Goal: Information Seeking & Learning: Compare options

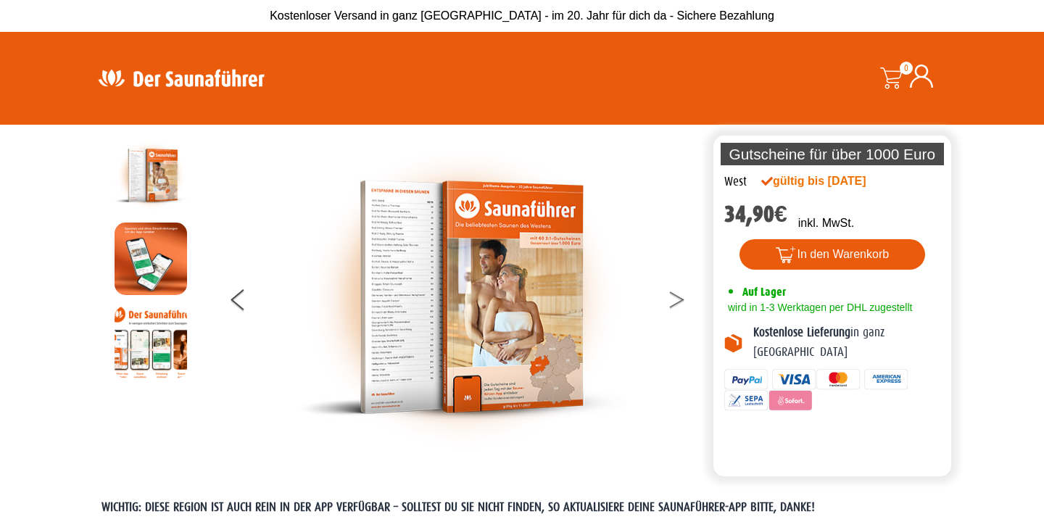
click at [684, 304] on button at bounding box center [686, 302] width 36 height 36
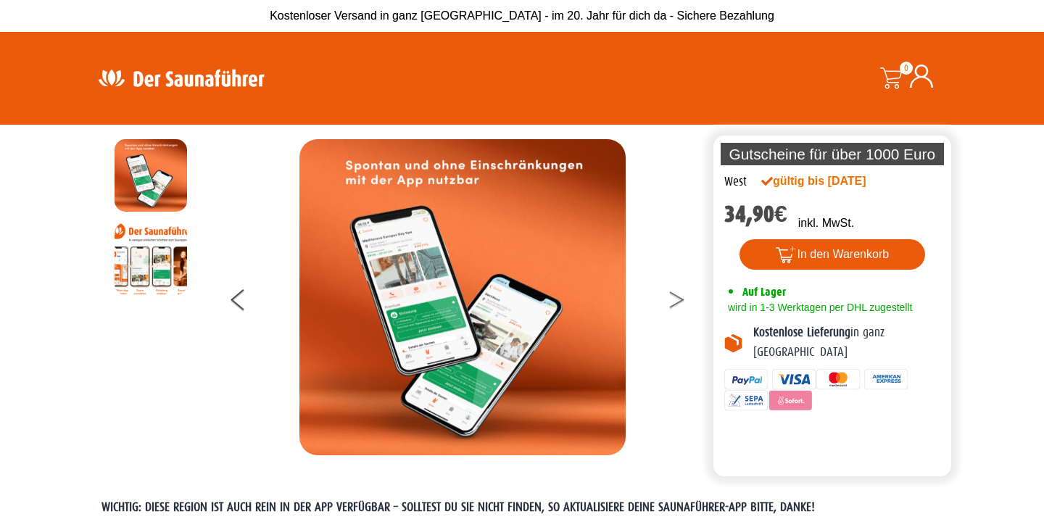
click at [684, 304] on button at bounding box center [686, 302] width 36 height 36
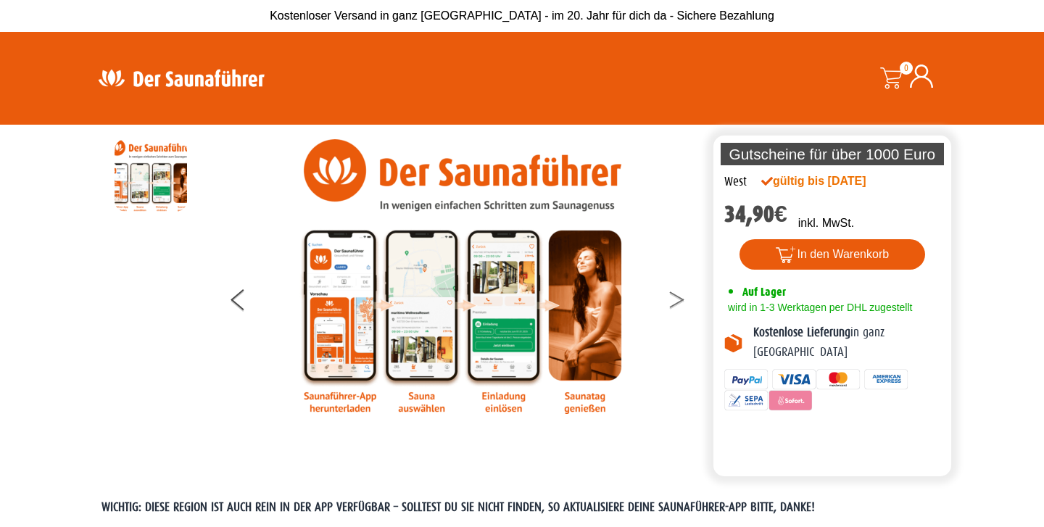
click at [684, 304] on button at bounding box center [686, 302] width 36 height 36
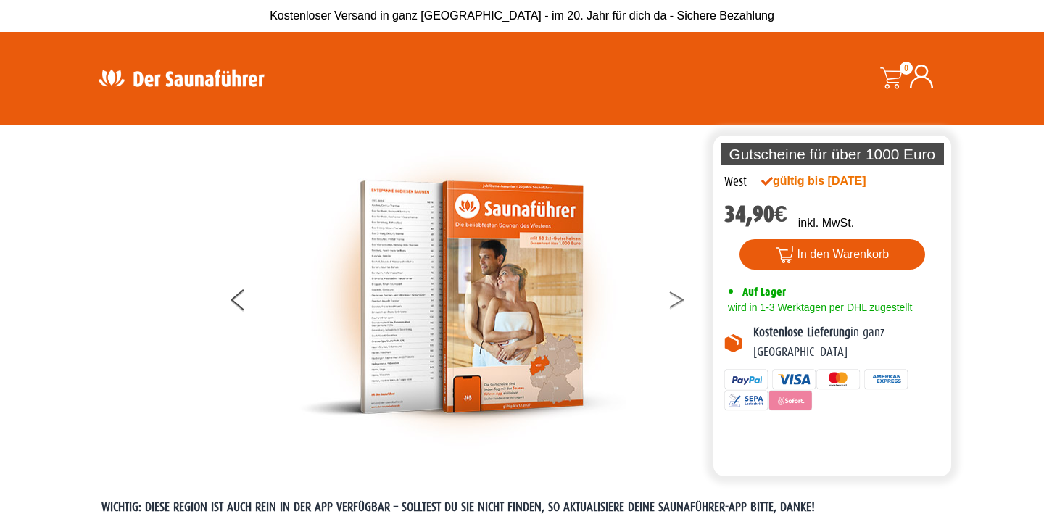
click at [684, 304] on button at bounding box center [686, 302] width 36 height 36
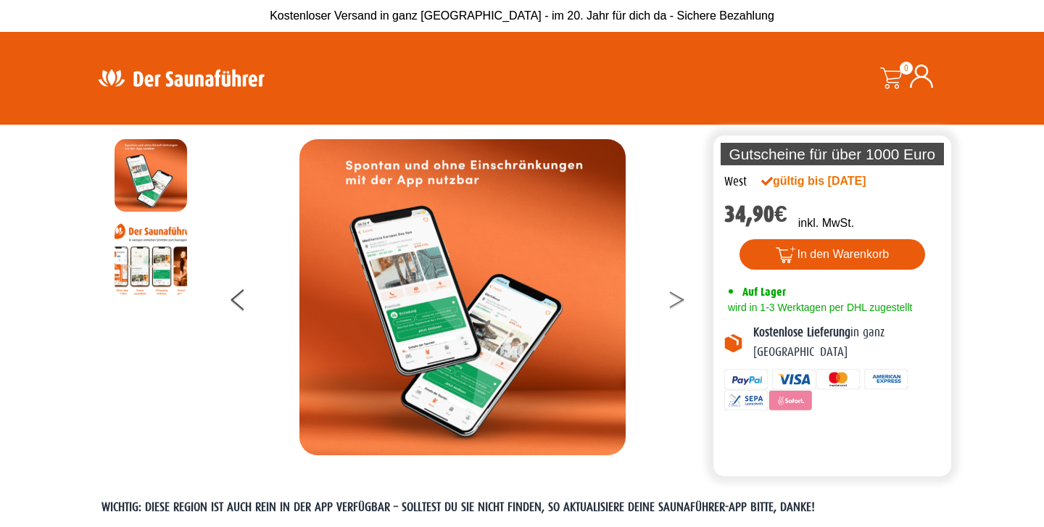
click at [684, 304] on button at bounding box center [686, 302] width 36 height 36
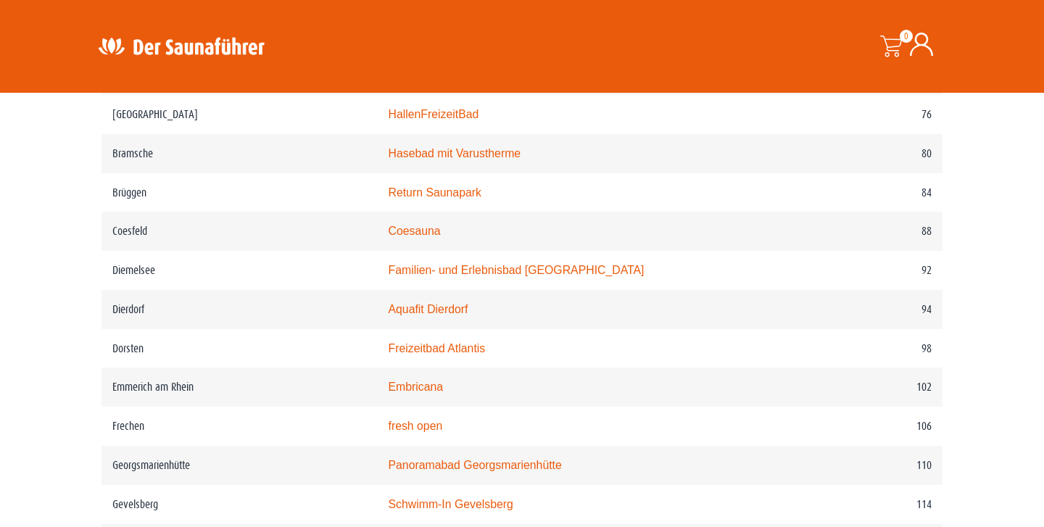
scroll to position [1270, 0]
click at [561, 461] on link "Panoramabad Georgsmarienhütte" at bounding box center [474, 464] width 173 height 12
click at [458, 80] on link "Aquarius Borken" at bounding box center [430, 74] width 85 height 12
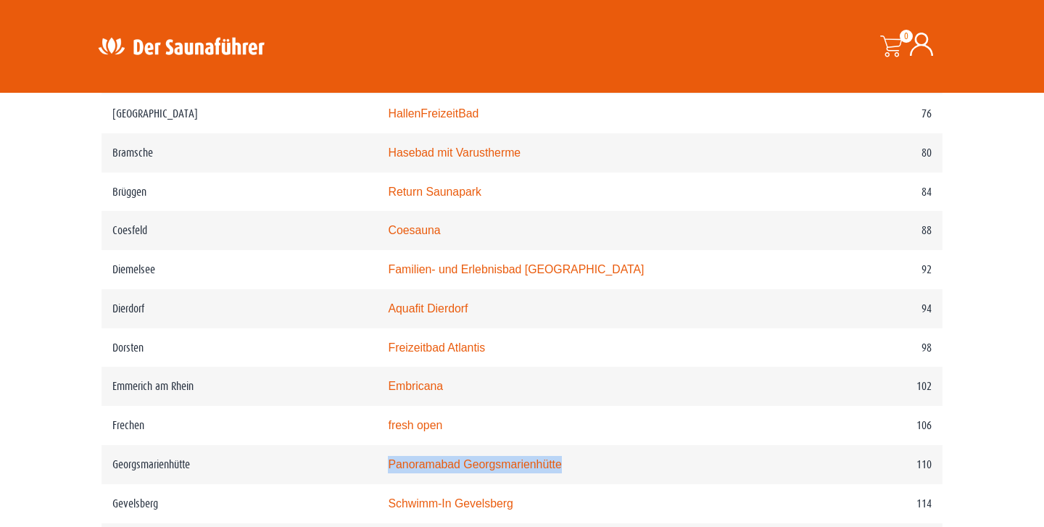
click at [459, 42] on link "Sauna- & Wasserwelten Bahia" at bounding box center [510, 36] width 245 height 12
click at [465, 159] on link "Hasebad mit Varustherme" at bounding box center [454, 152] width 133 height 12
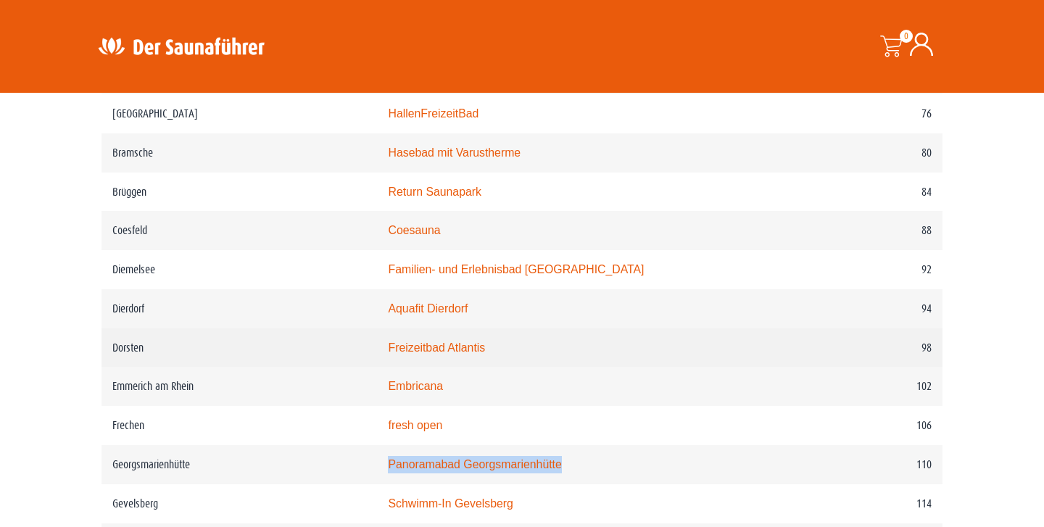
click at [483, 368] on td "Freizeitbad Atlantis" at bounding box center [584, 347] width 414 height 39
click at [485, 354] on link "Freizeitbad Atlantis" at bounding box center [436, 348] width 97 height 12
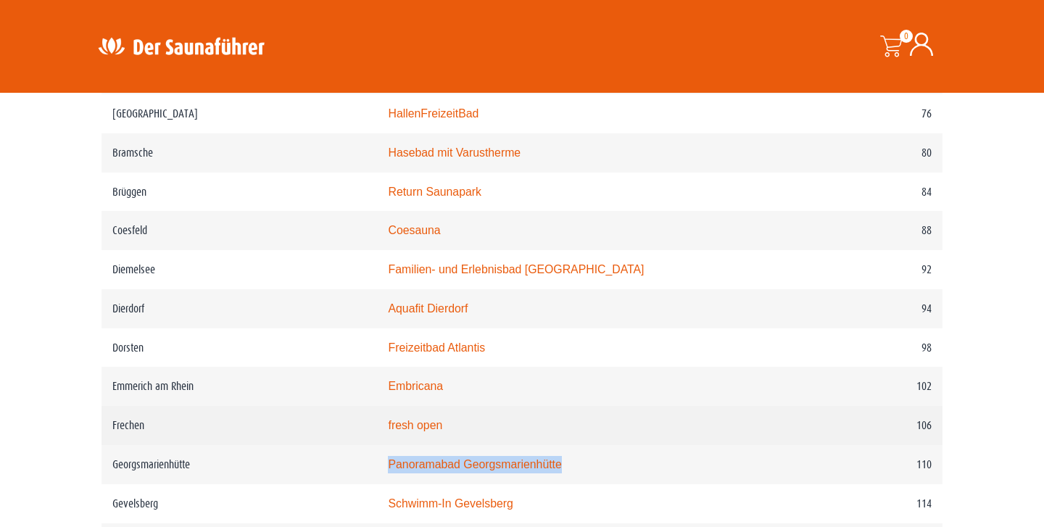
click at [442, 419] on link "fresh open" at bounding box center [415, 425] width 54 height 12
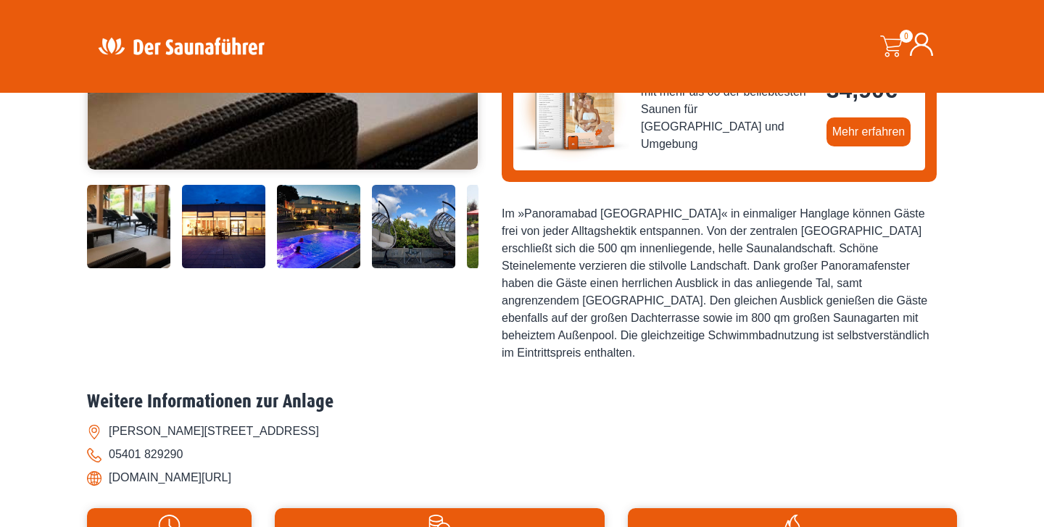
scroll to position [329, 0]
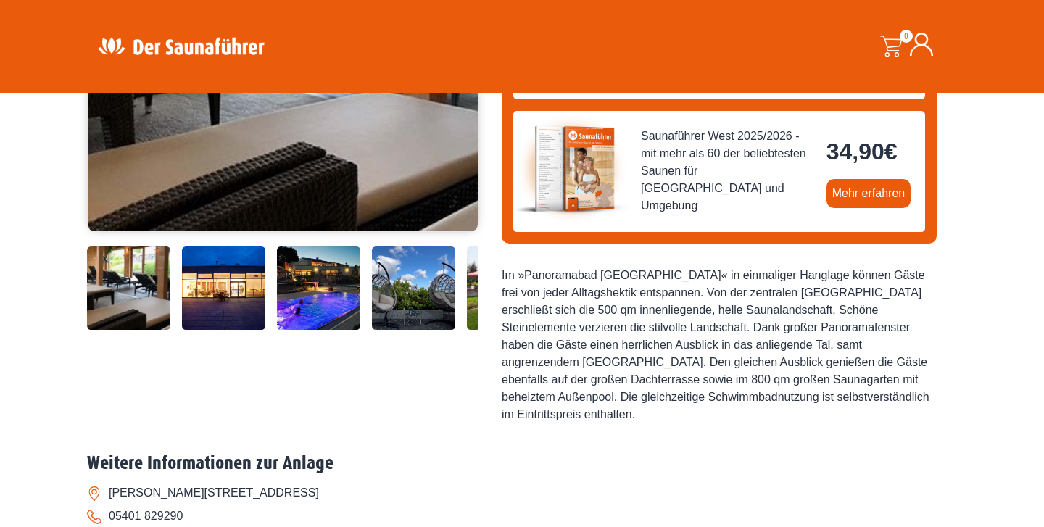
click at [51, 286] on div "Startseite » [GEOGRAPHIC_DATA] – [GEOGRAPHIC_DATA] [GEOGRAPHIC_DATA] [GEOGRAPHI…" at bounding box center [522, 316] width 1044 height 1041
click at [165, 286] on img at bounding box center [128, 288] width 83 height 83
click at [430, 291] on img at bounding box center [413, 288] width 83 height 83
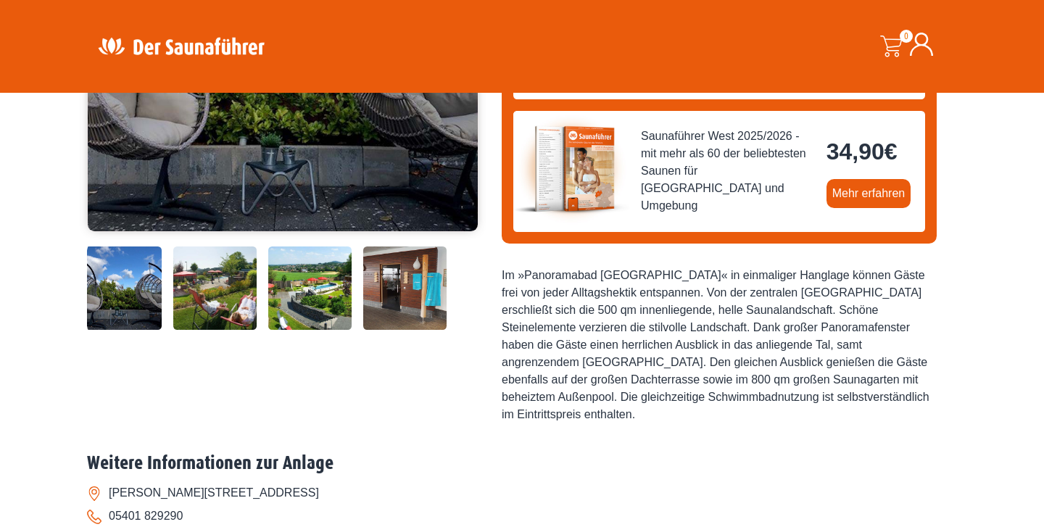
click at [207, 299] on img at bounding box center [214, 288] width 83 height 83
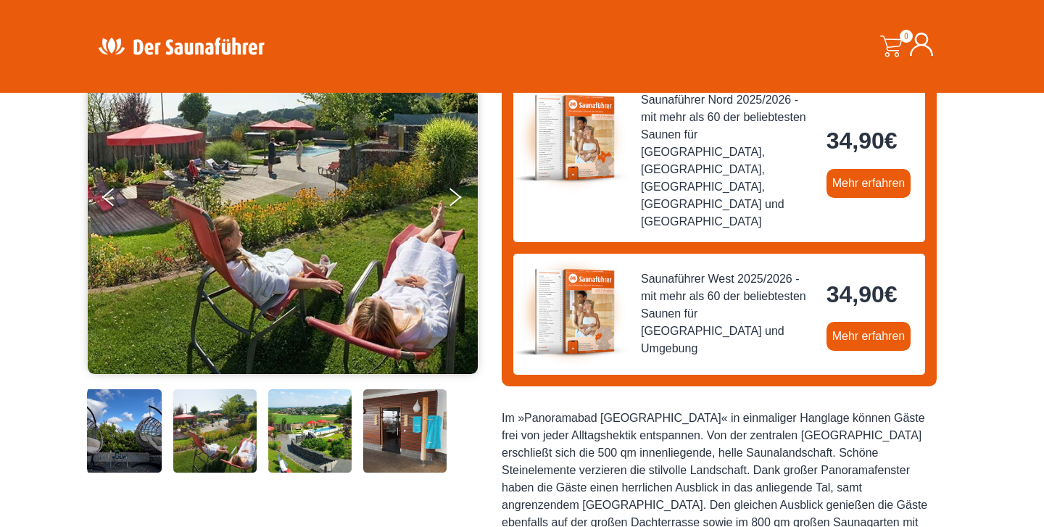
scroll to position [162, 0]
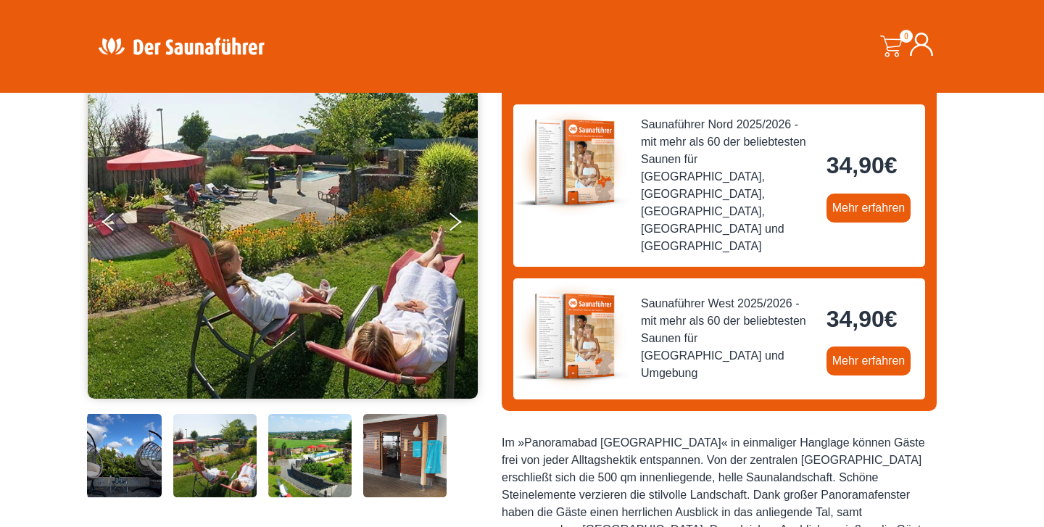
click at [308, 458] on img at bounding box center [309, 455] width 83 height 83
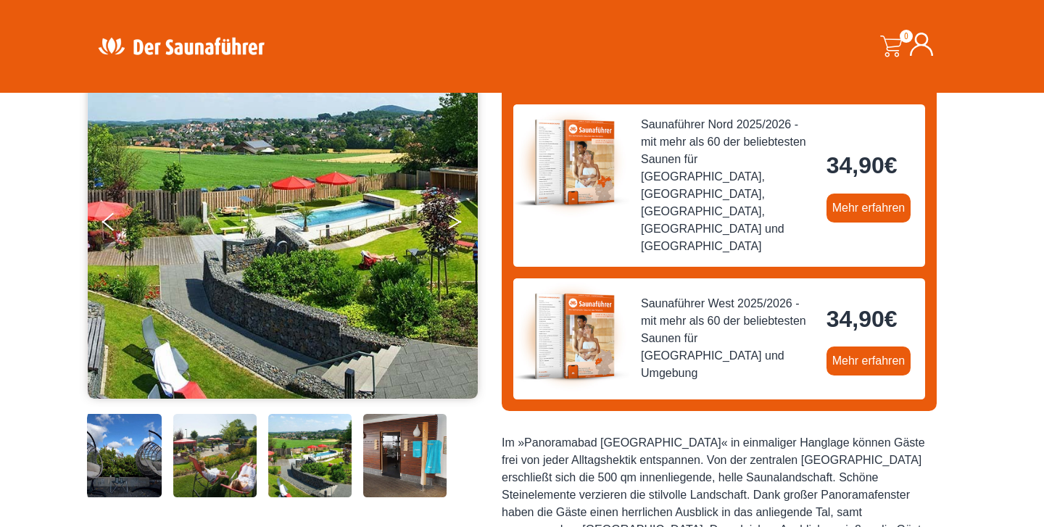
click at [455, 219] on icon "Next" at bounding box center [454, 219] width 13 height 9
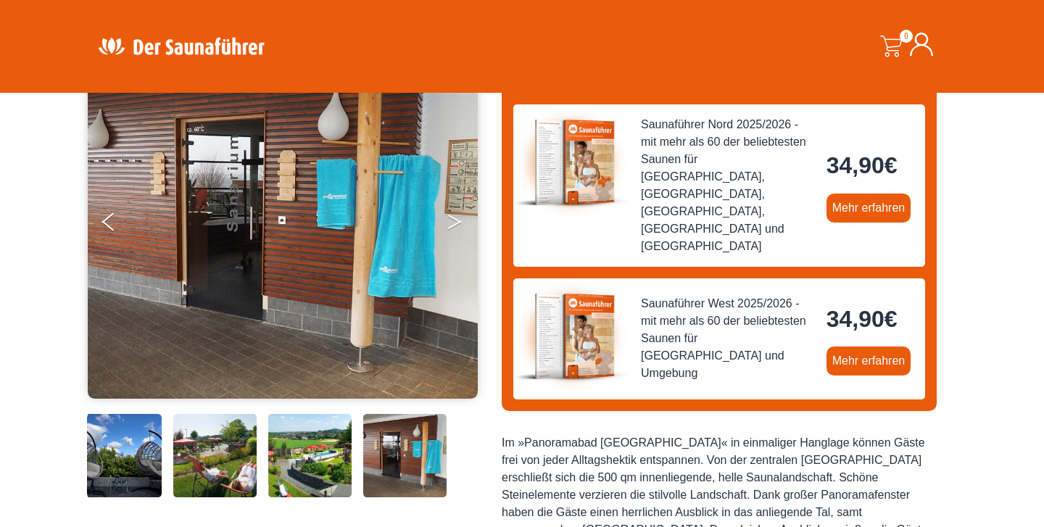
click at [455, 219] on icon "Next" at bounding box center [454, 219] width 13 height 9
click at [443, 224] on img at bounding box center [283, 221] width 390 height 355
click at [452, 226] on button "Next" at bounding box center [465, 225] width 36 height 36
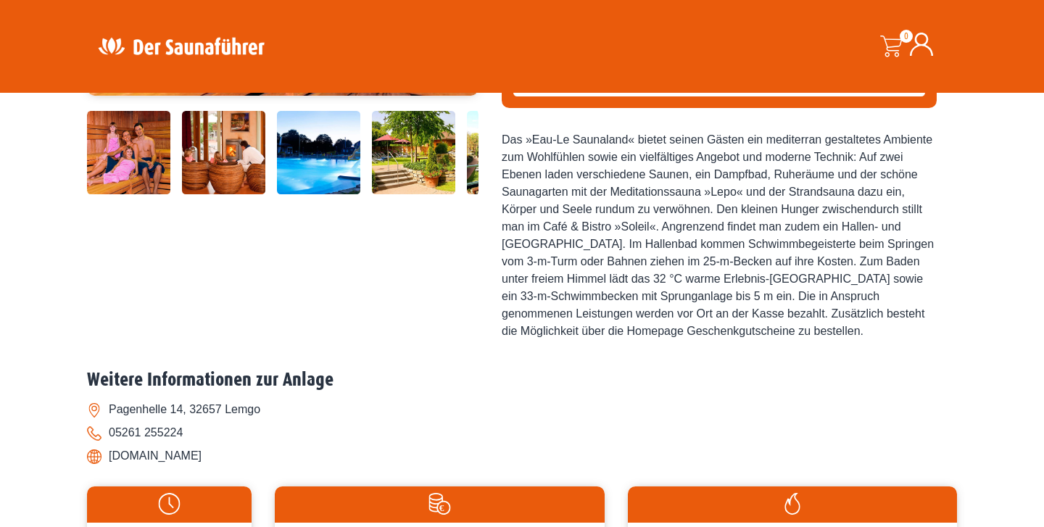
scroll to position [407, 0]
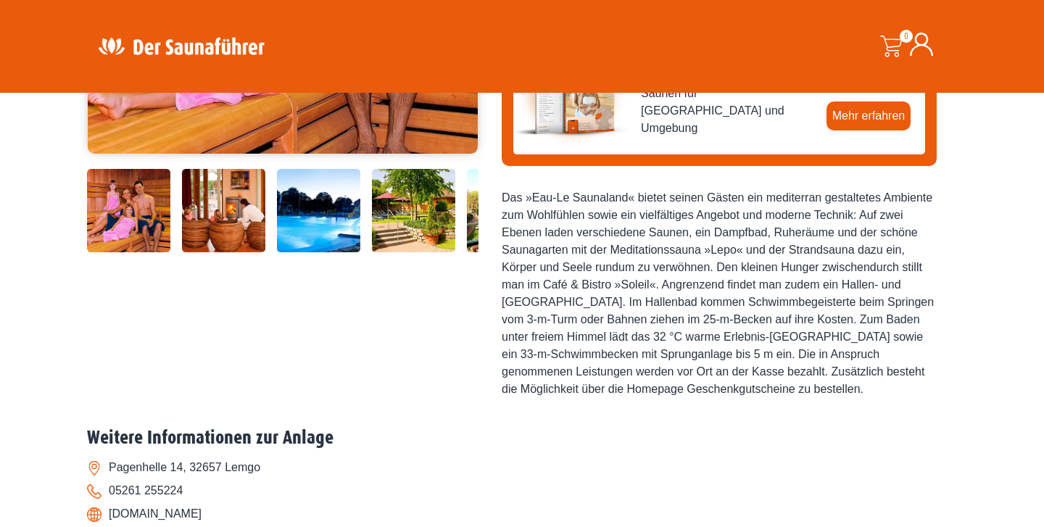
click at [144, 218] on img at bounding box center [128, 210] width 83 height 83
click at [230, 218] on img at bounding box center [223, 210] width 83 height 83
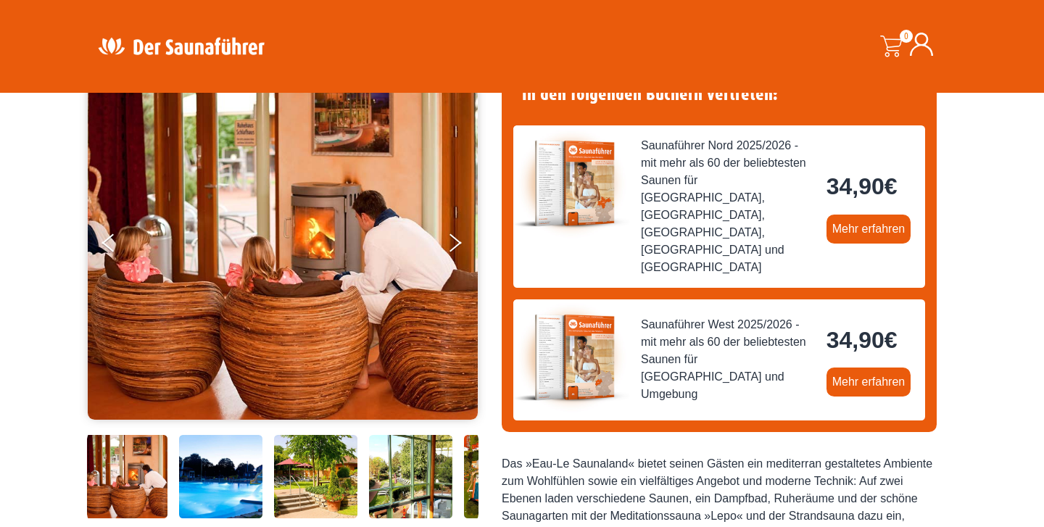
scroll to position [94, 0]
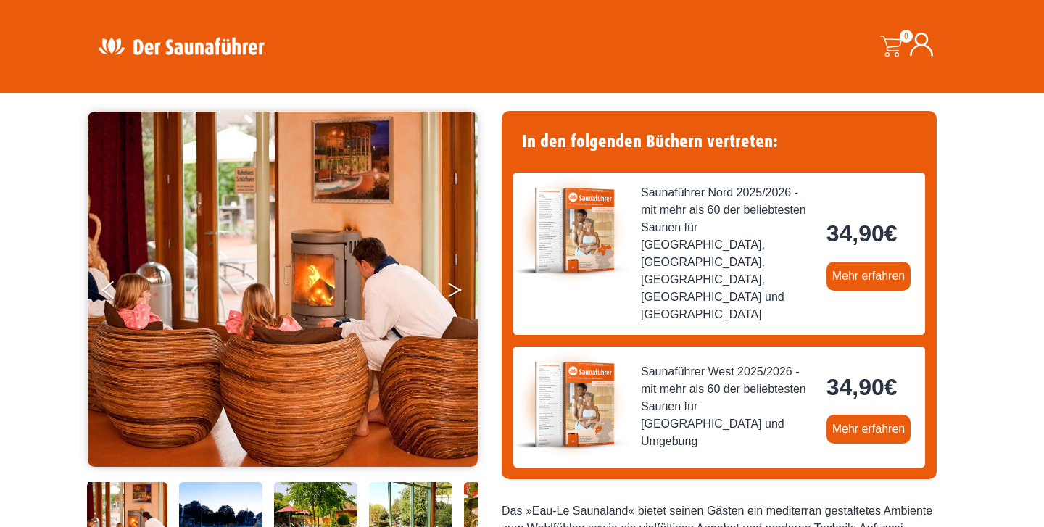
click at [460, 283] on button "Next" at bounding box center [465, 293] width 36 height 36
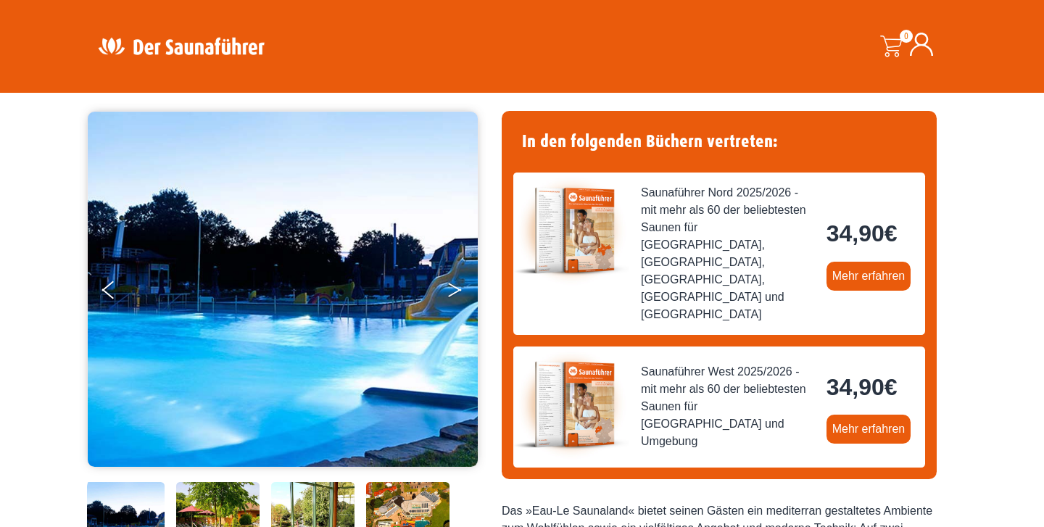
click at [460, 283] on button "Next" at bounding box center [465, 293] width 36 height 36
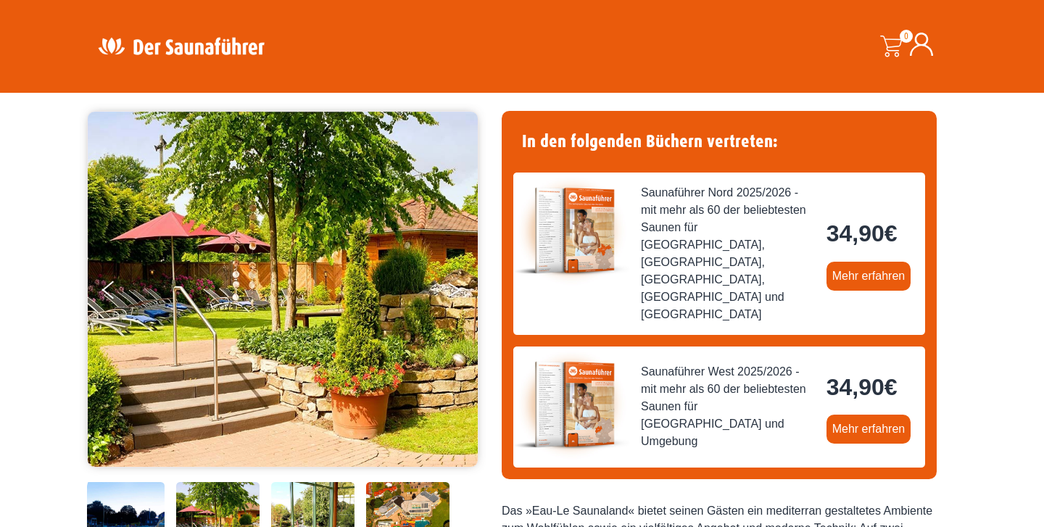
click at [460, 283] on button "Next" at bounding box center [465, 293] width 36 height 36
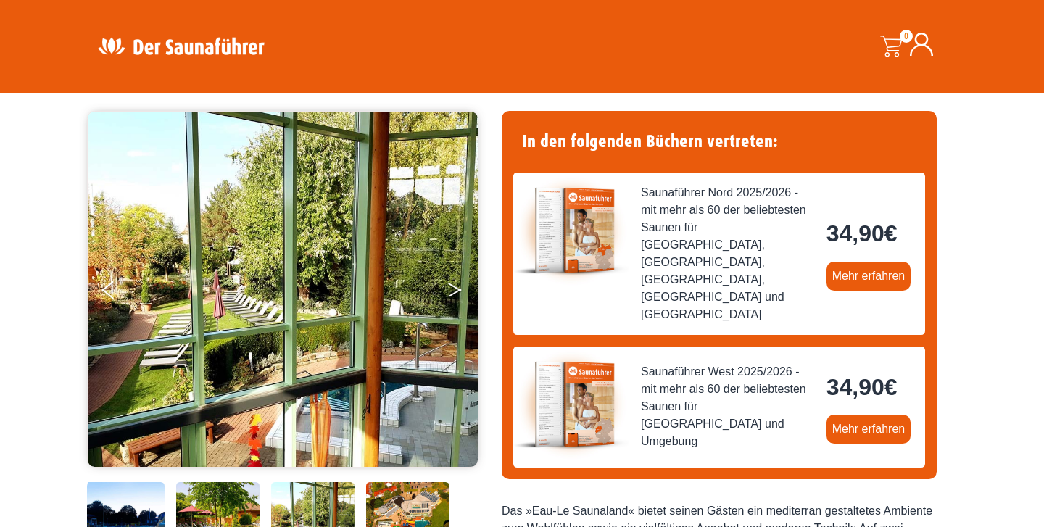
click at [460, 283] on button "Next" at bounding box center [465, 293] width 36 height 36
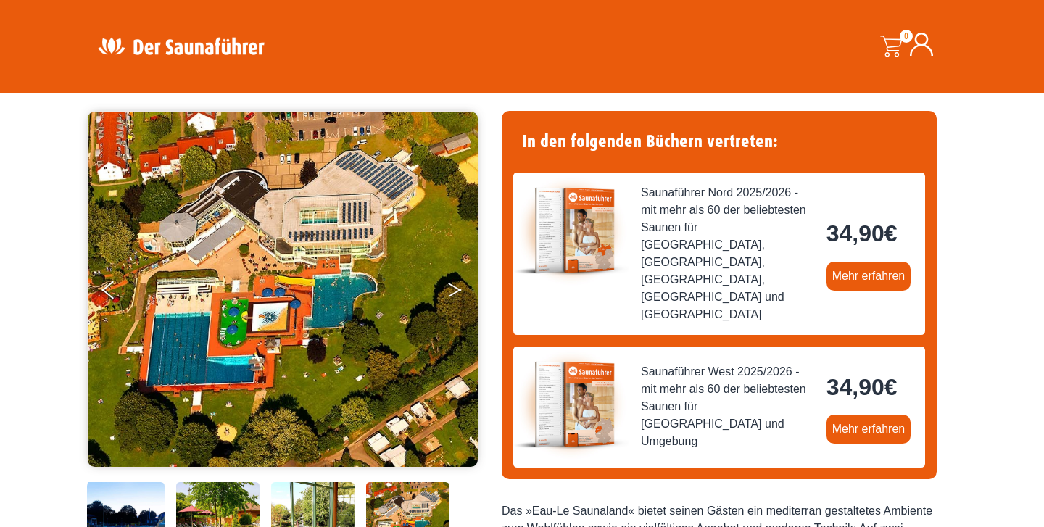
click at [460, 283] on button "Next" at bounding box center [465, 293] width 36 height 36
click at [444, 292] on img at bounding box center [283, 289] width 390 height 355
click at [450, 280] on button "Next" at bounding box center [465, 293] width 36 height 36
click at [458, 297] on button "Next" at bounding box center [465, 293] width 36 height 36
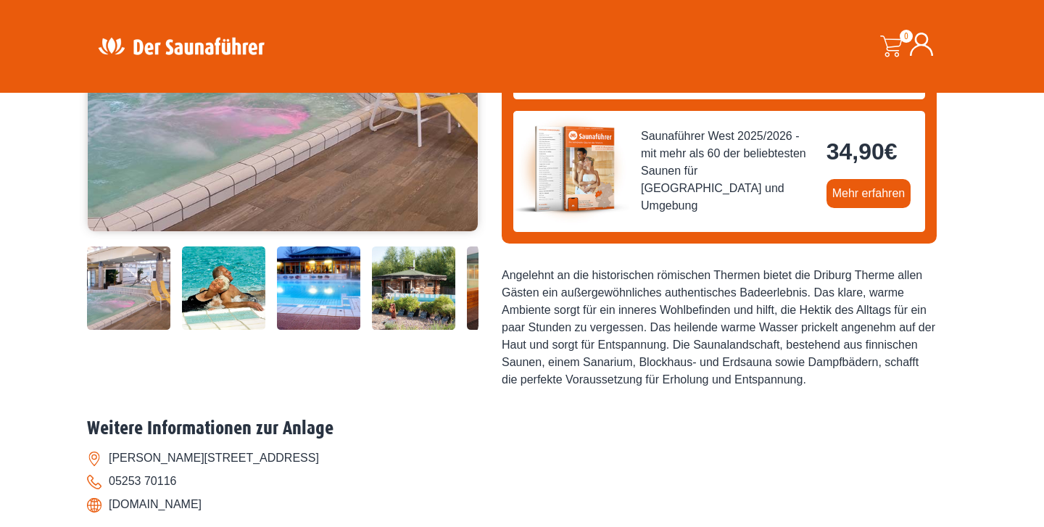
scroll to position [370, 0]
click at [414, 299] on img at bounding box center [413, 287] width 83 height 83
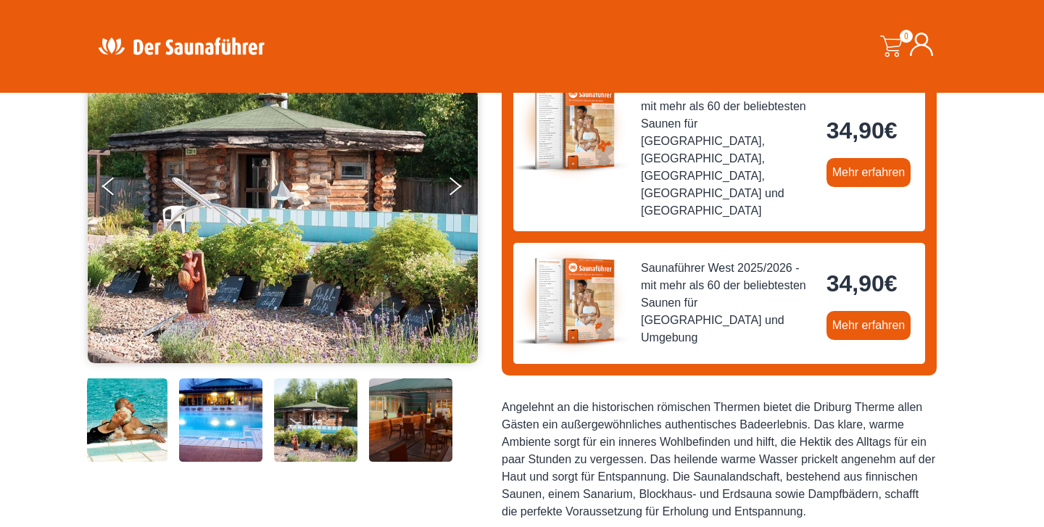
scroll to position [225, 0]
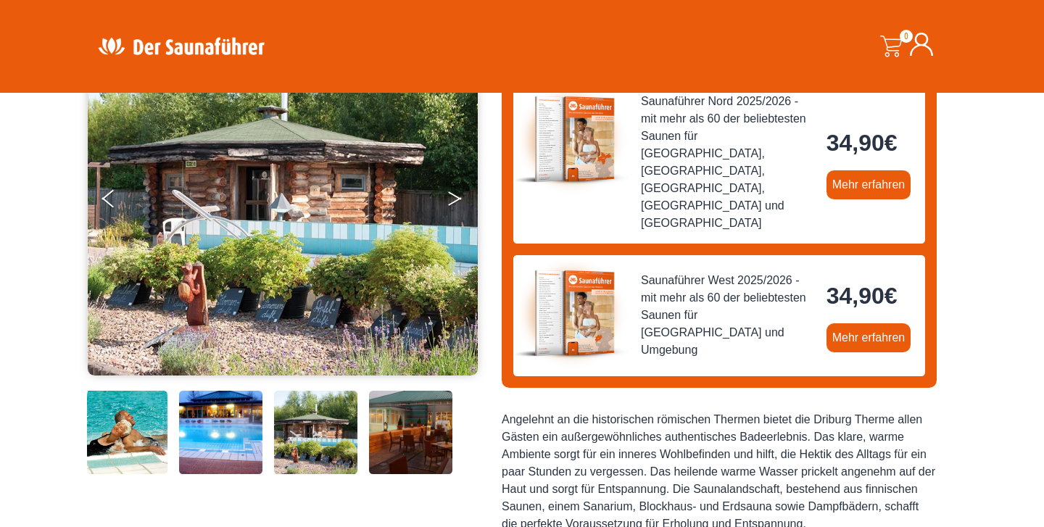
click at [457, 199] on icon "Next" at bounding box center [454, 201] width 13 height 9
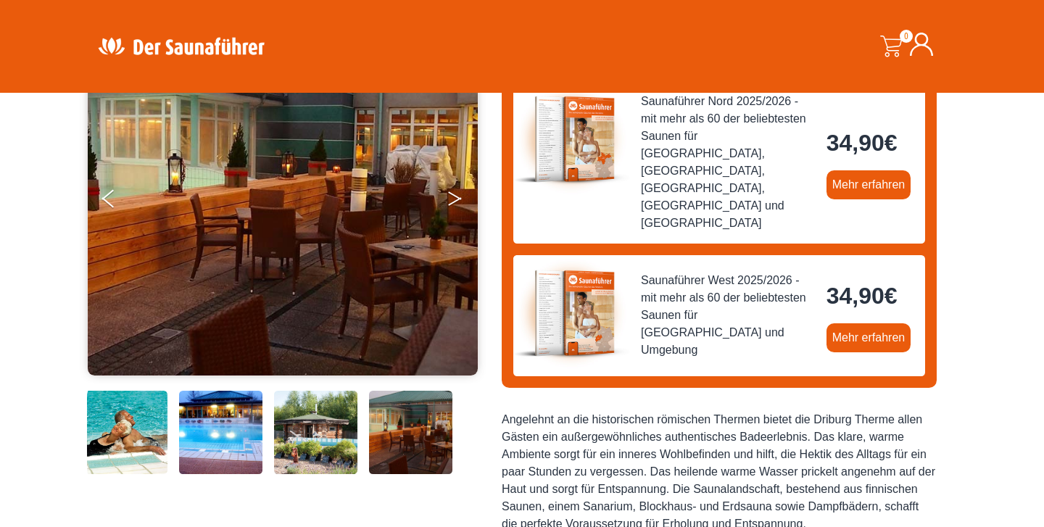
click at [457, 199] on icon "Next" at bounding box center [454, 201] width 13 height 9
click at [451, 200] on button "Next" at bounding box center [465, 201] width 36 height 36
click at [458, 199] on icon "Next" at bounding box center [454, 201] width 13 height 9
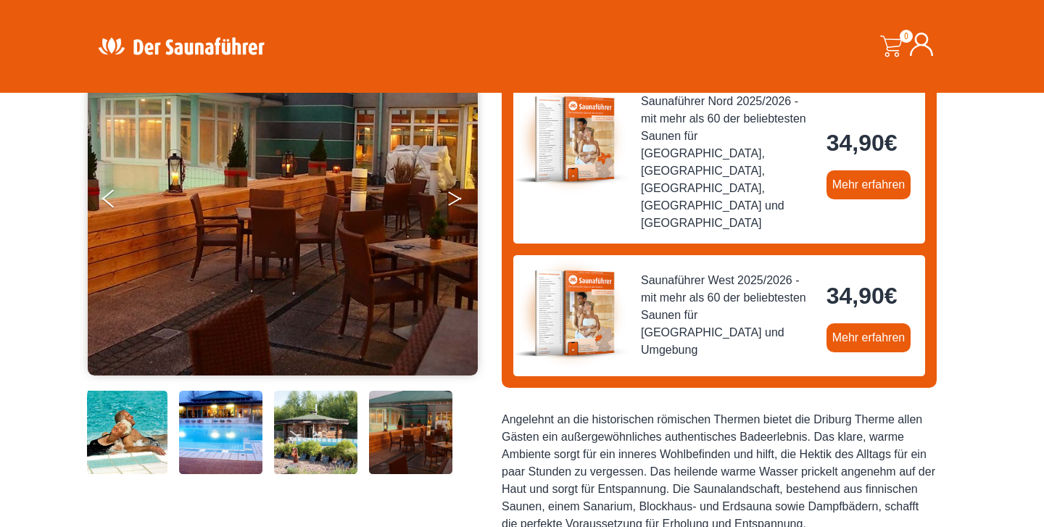
click at [458, 199] on icon "Next" at bounding box center [454, 201] width 13 height 9
click at [457, 199] on icon "Next" at bounding box center [454, 201] width 13 height 9
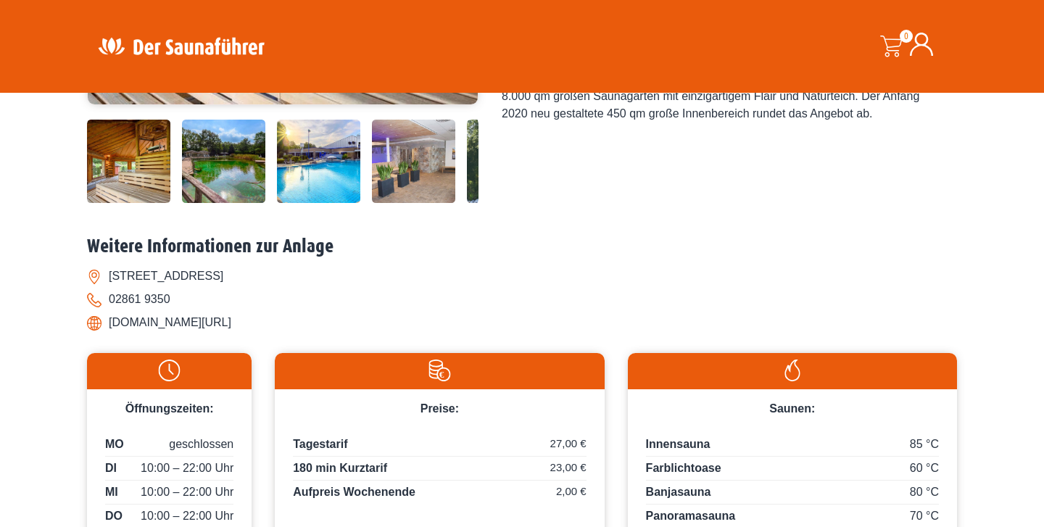
scroll to position [345, 0]
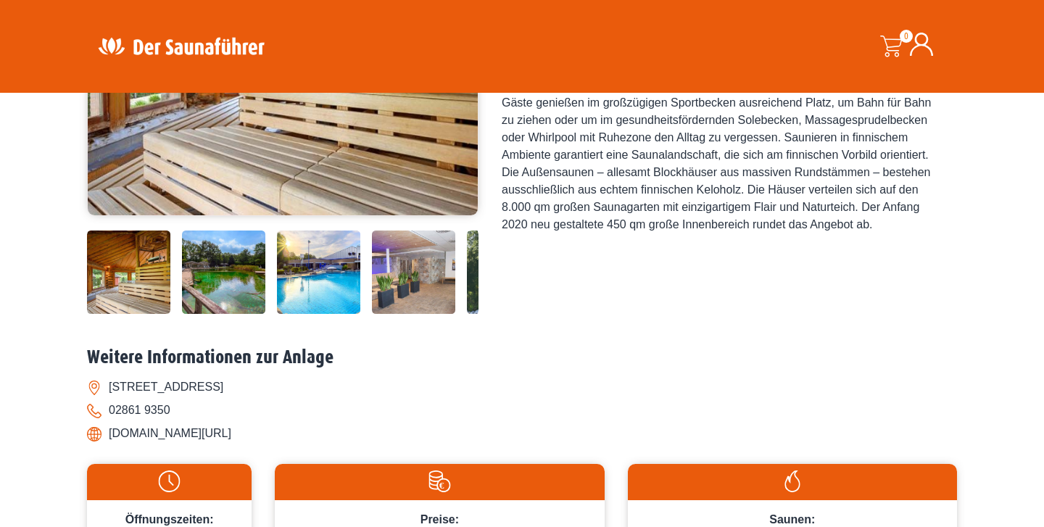
click at [249, 272] on img at bounding box center [223, 272] width 83 height 83
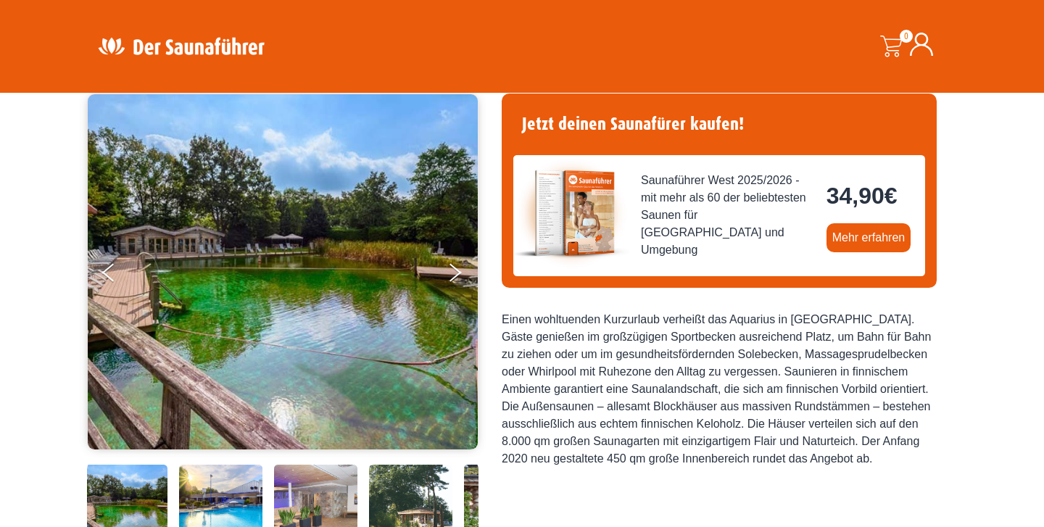
scroll to position [106, 0]
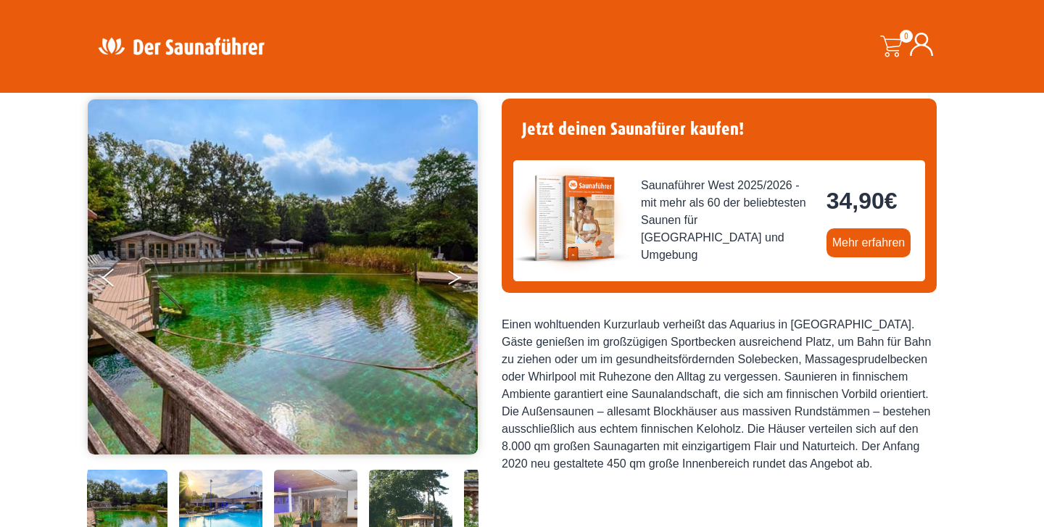
click at [452, 277] on button "Next" at bounding box center [465, 280] width 36 height 36
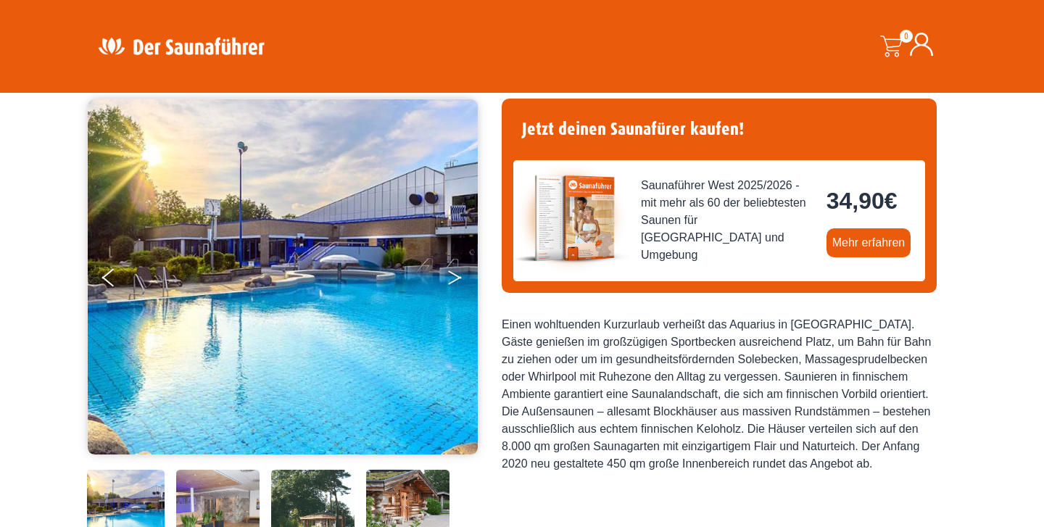
click at [452, 277] on button "Next" at bounding box center [465, 280] width 36 height 36
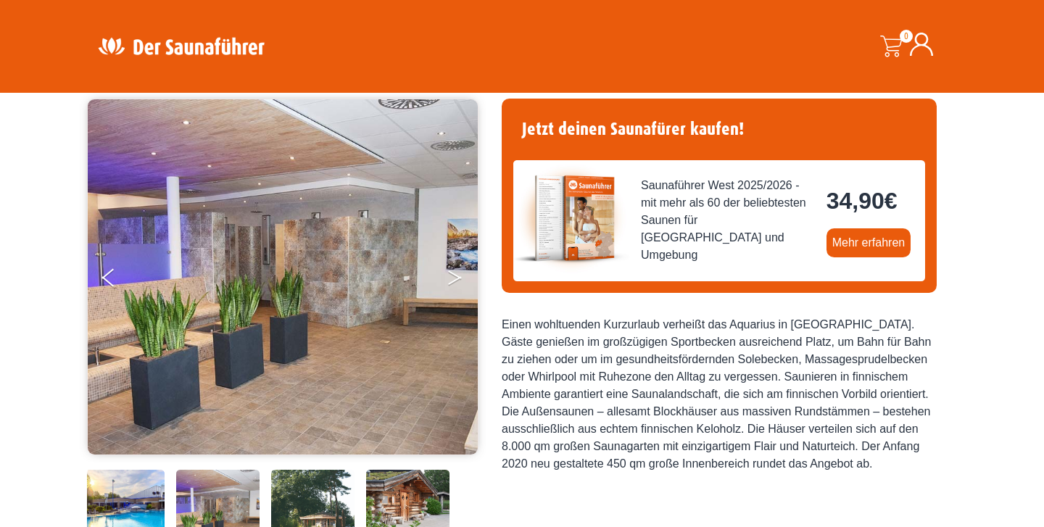
click at [452, 277] on button "Next" at bounding box center [465, 280] width 36 height 36
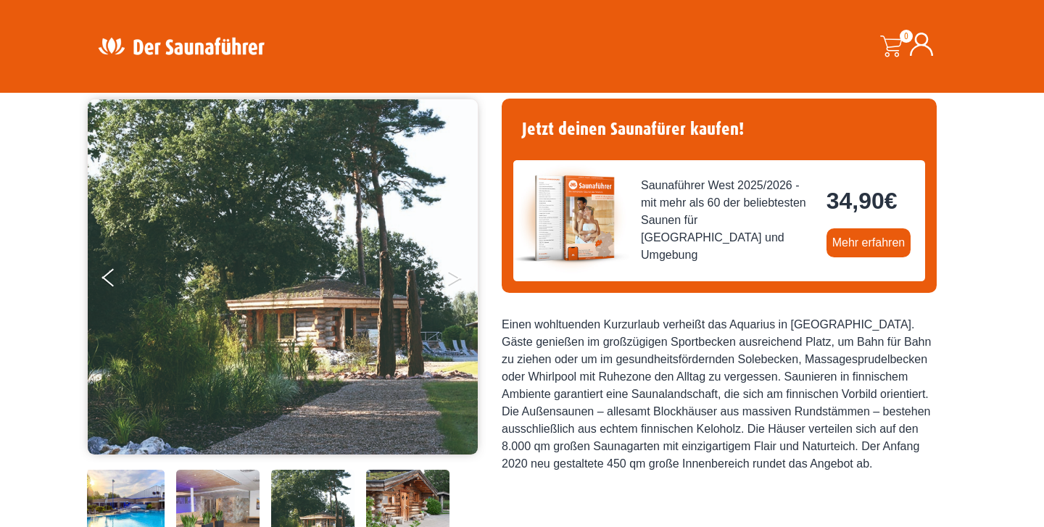
click at [452, 277] on button "Next" at bounding box center [465, 280] width 36 height 36
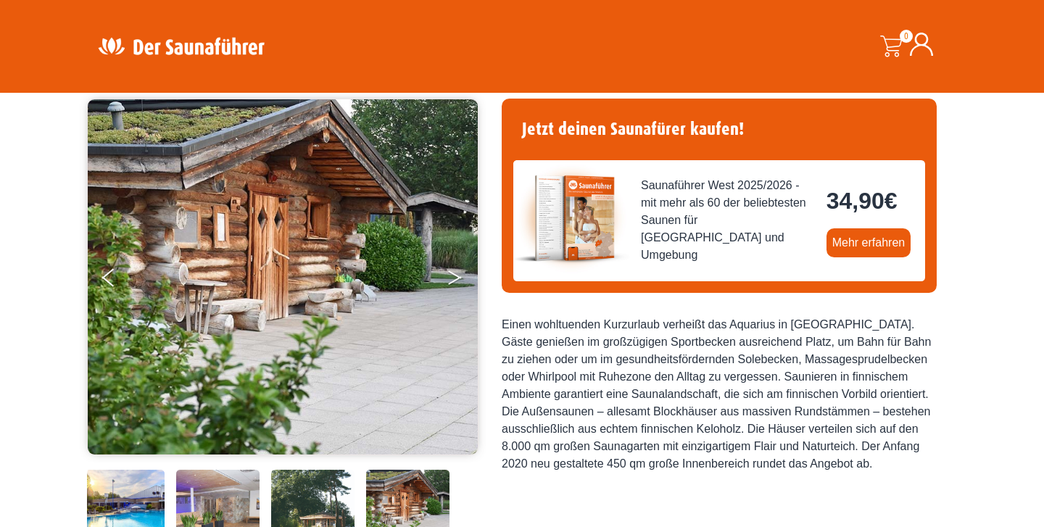
click at [452, 277] on button "Next" at bounding box center [465, 280] width 36 height 36
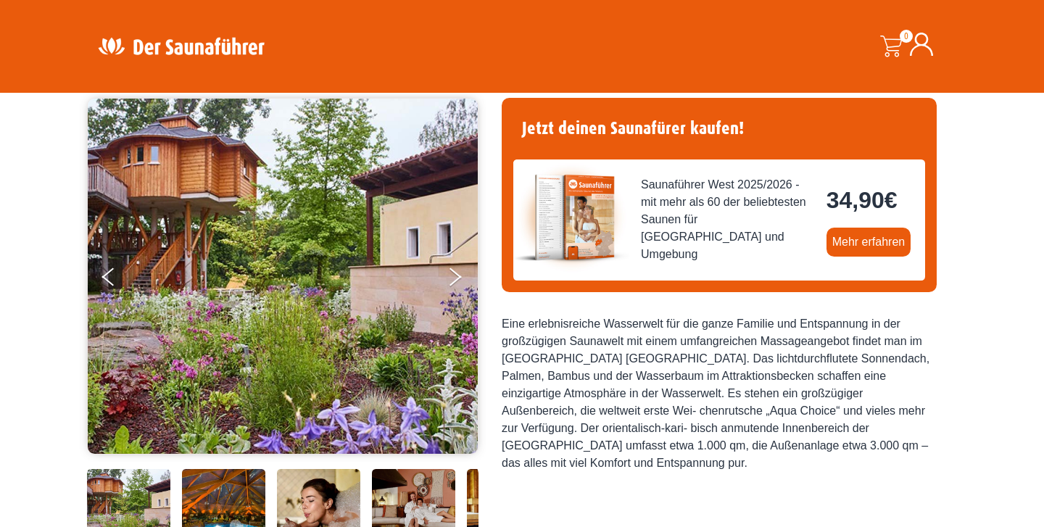
scroll to position [109, 0]
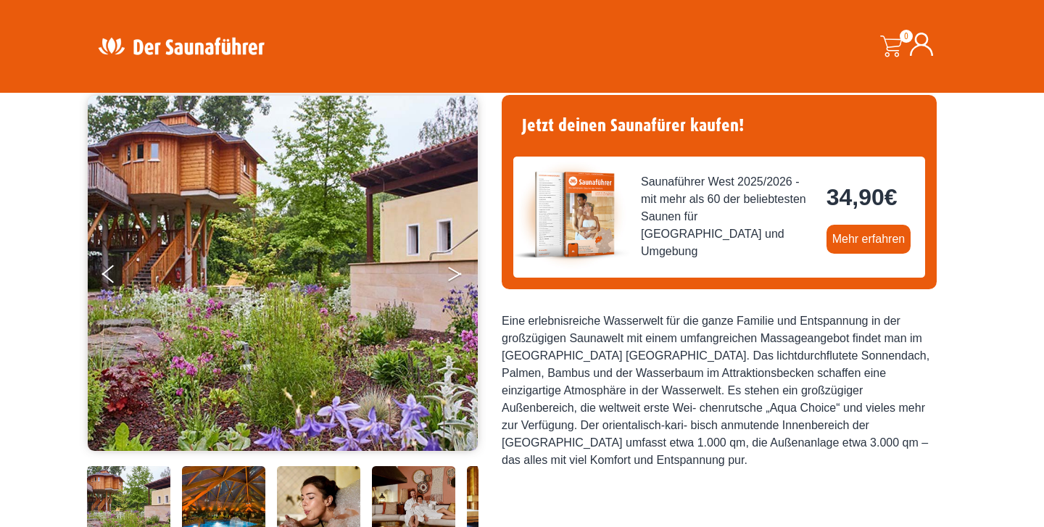
click at [454, 274] on button "Next" at bounding box center [465, 277] width 36 height 36
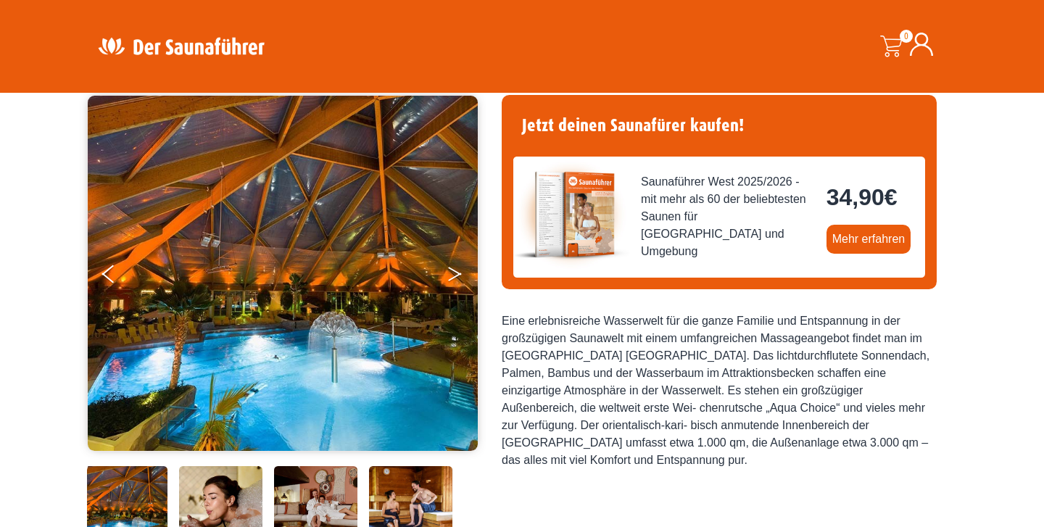
click at [454, 274] on button "Next" at bounding box center [465, 277] width 36 height 36
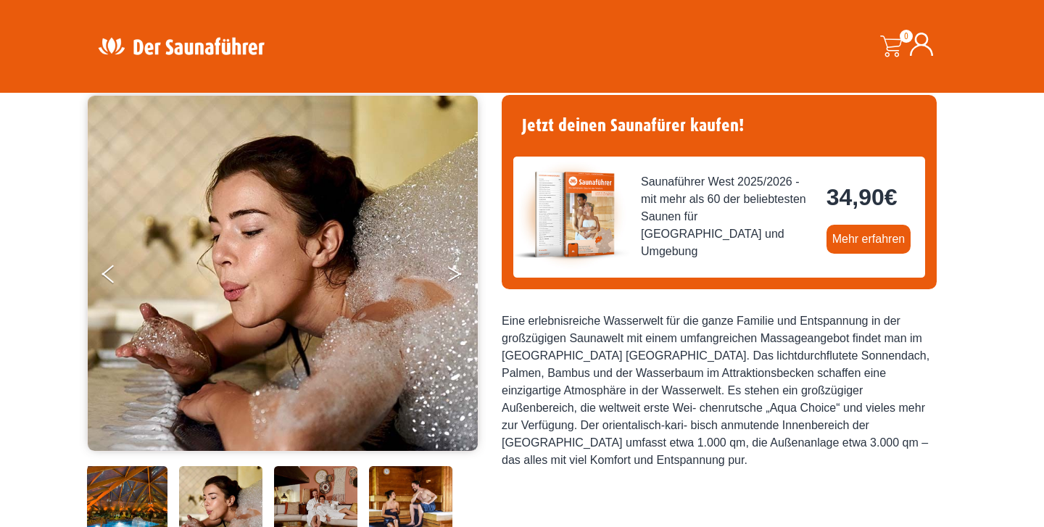
click at [454, 274] on button "Next" at bounding box center [465, 277] width 36 height 36
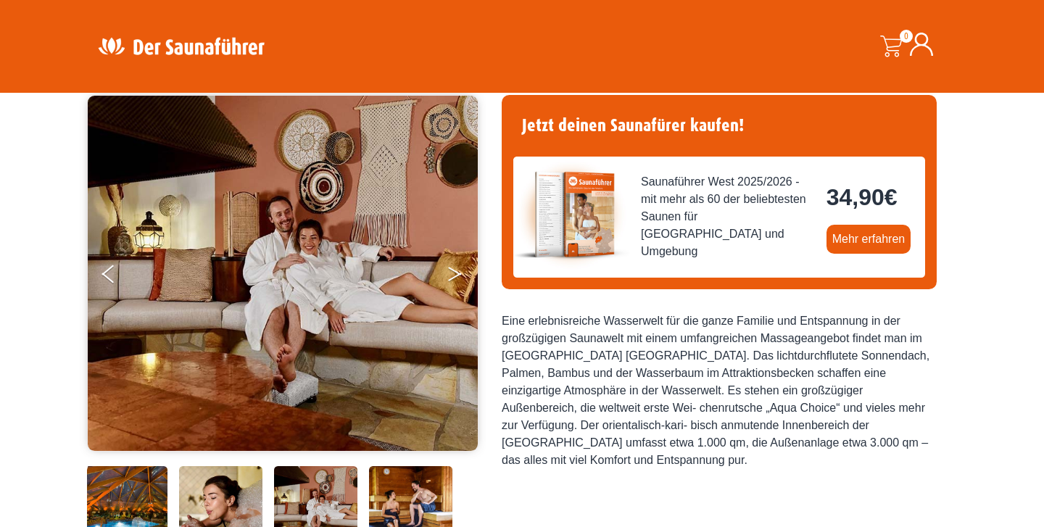
click at [454, 274] on button "Next" at bounding box center [465, 277] width 36 height 36
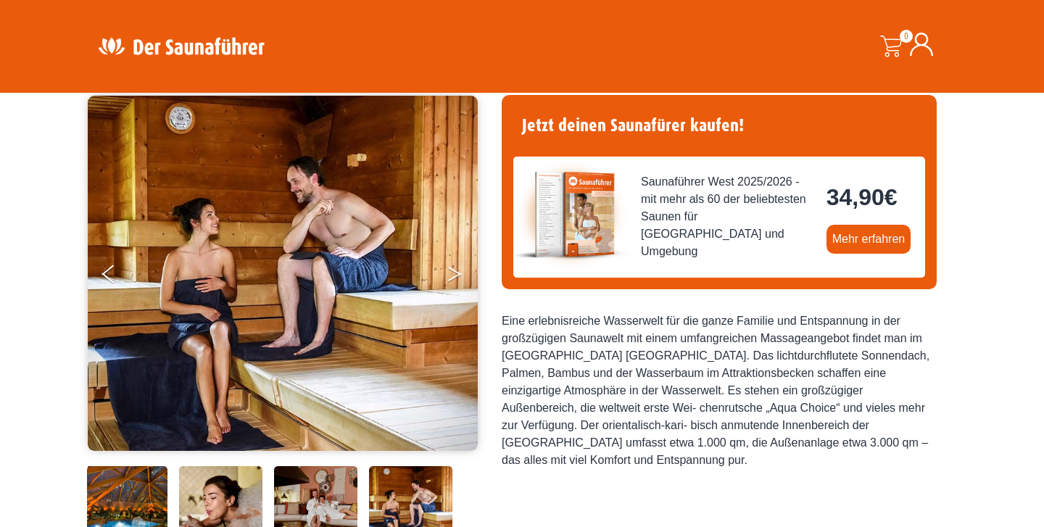
click at [454, 274] on button "Next" at bounding box center [465, 277] width 36 height 36
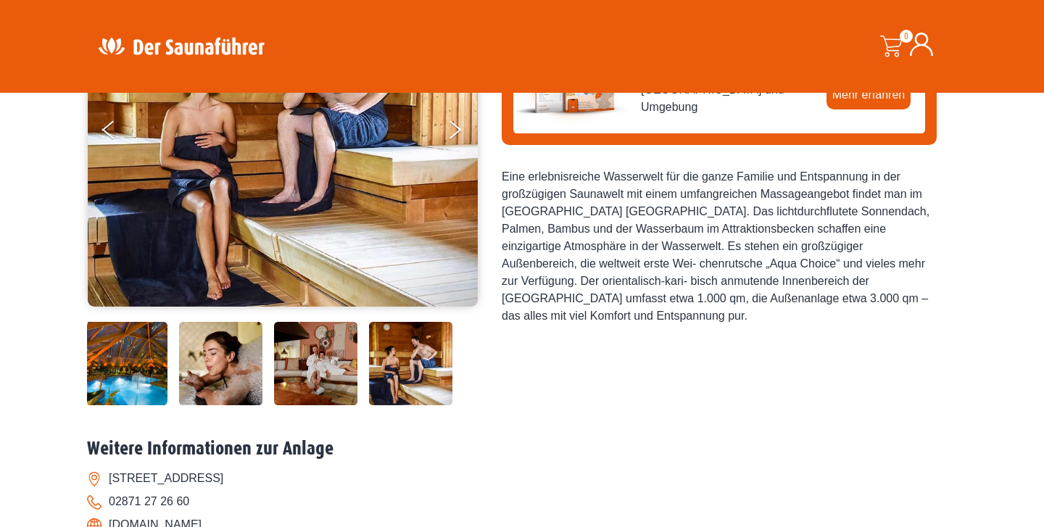
scroll to position [259, 0]
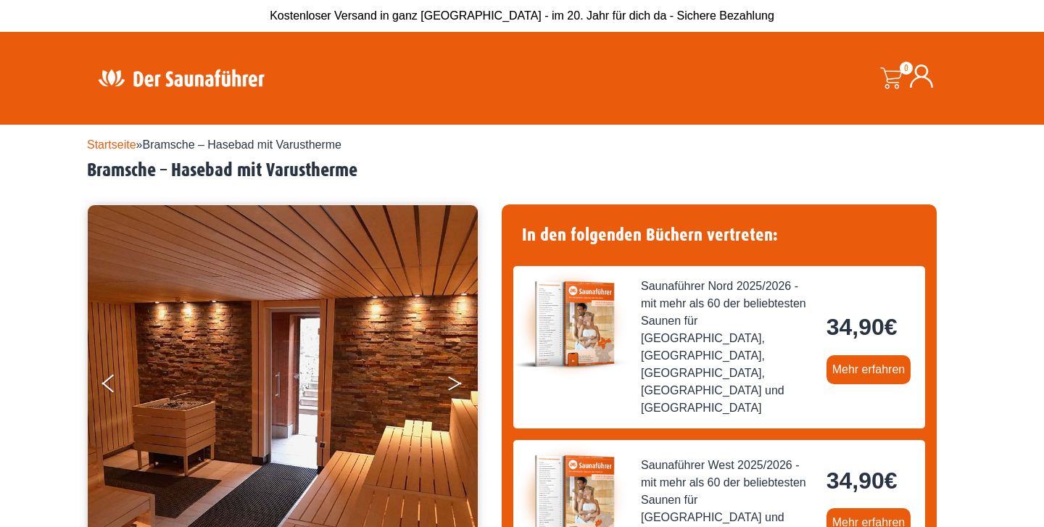
click at [453, 382] on button "Next" at bounding box center [465, 386] width 36 height 36
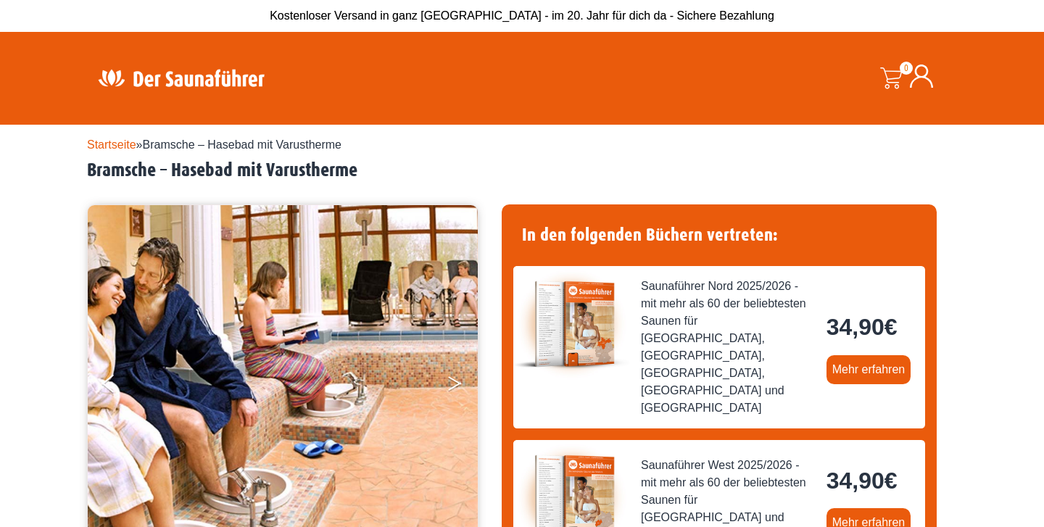
click at [453, 382] on button "Next" at bounding box center [465, 386] width 36 height 36
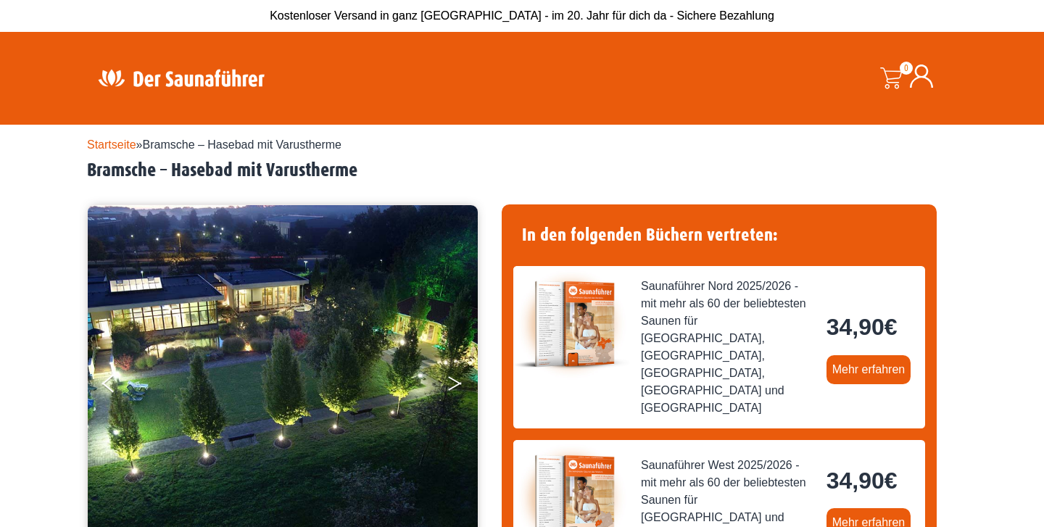
click at [453, 382] on button "Next" at bounding box center [465, 386] width 36 height 36
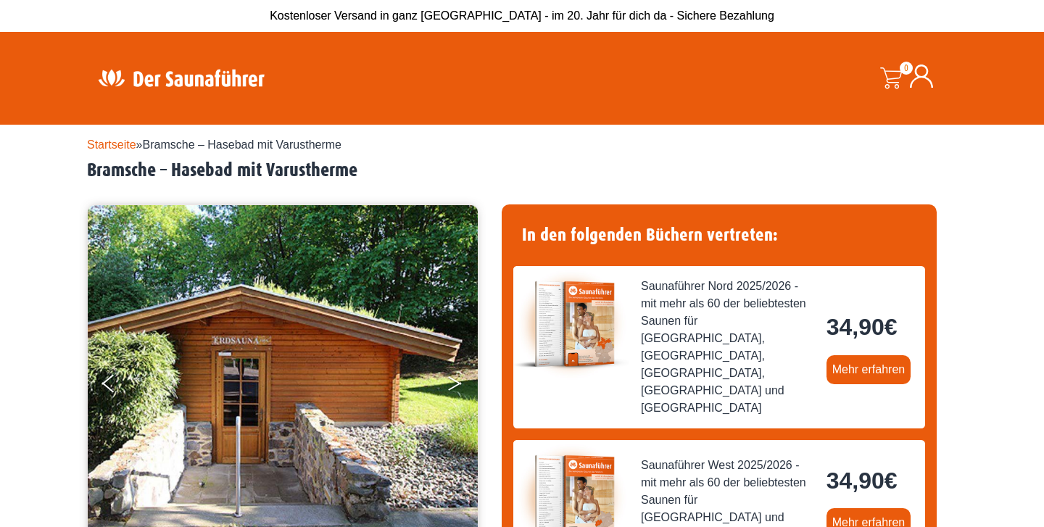
click at [453, 382] on button "Next" at bounding box center [465, 386] width 36 height 36
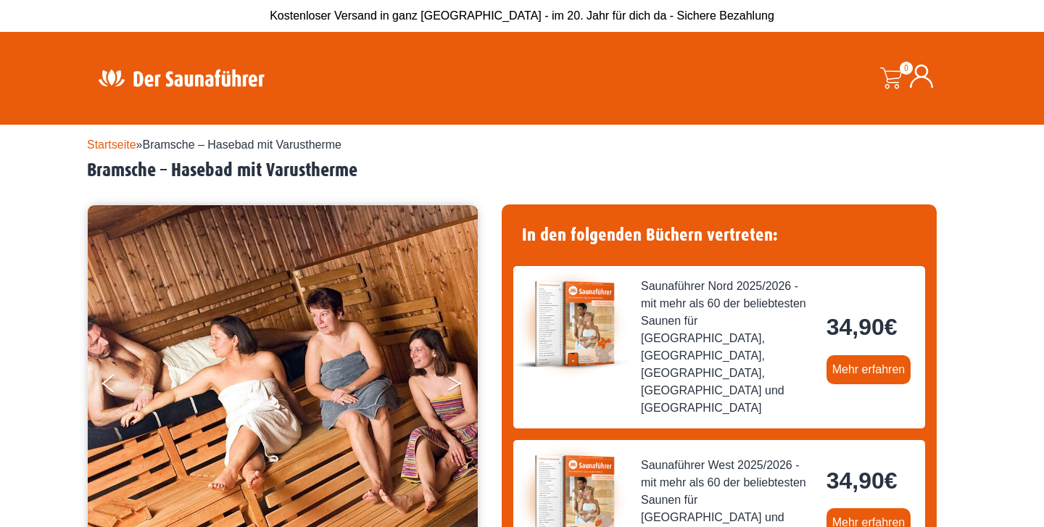
click at [453, 382] on button "Next" at bounding box center [465, 386] width 36 height 36
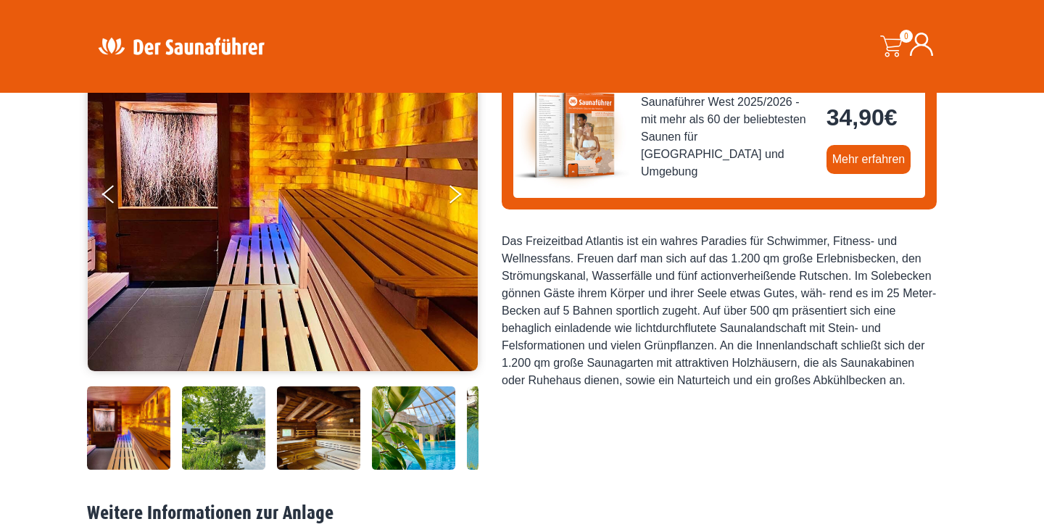
scroll to position [186, 0]
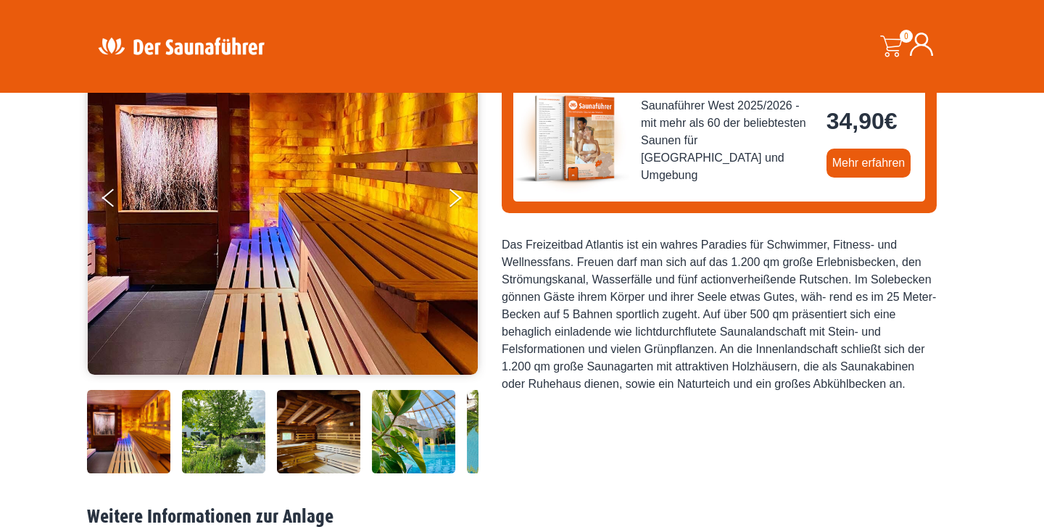
click at [303, 477] on div "Startseite » Dorsten – Freizeitbad Atlantis Dorsten – Freizeitbad Atlantis" at bounding box center [522, 429] width 870 height 980
click at [315, 450] on img at bounding box center [318, 431] width 83 height 83
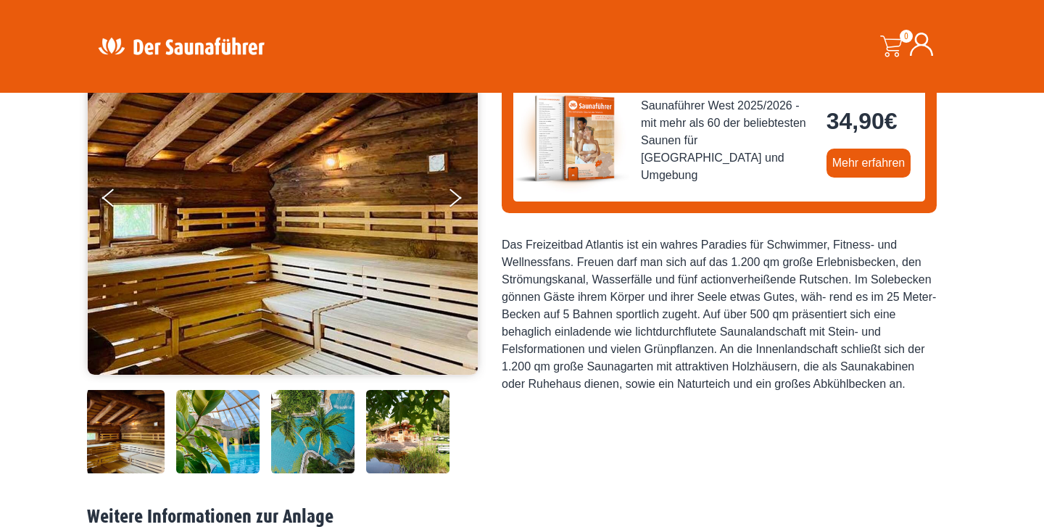
click at [365, 445] on div at bounding box center [184, 431] width 587 height 83
click at [321, 449] on img at bounding box center [312, 431] width 83 height 83
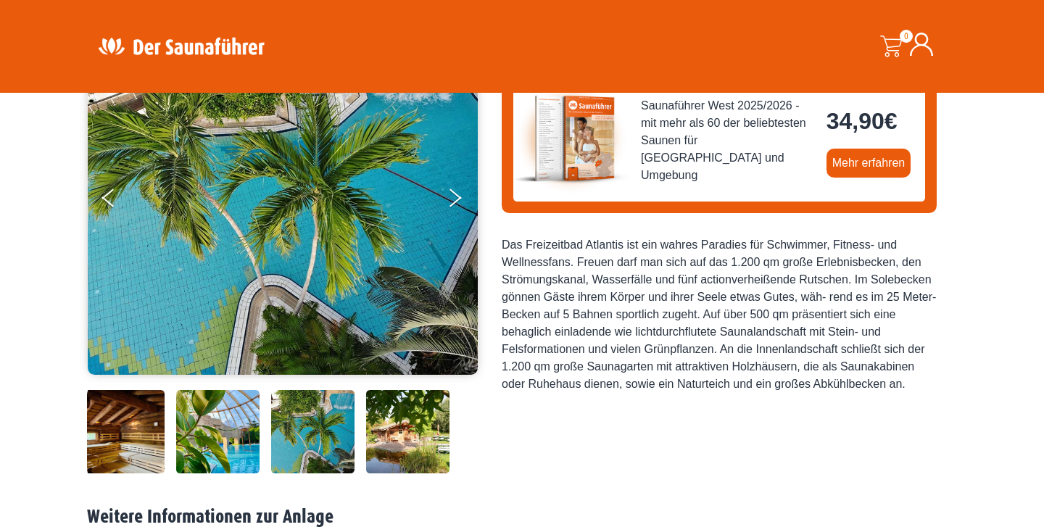
click at [394, 448] on img at bounding box center [407, 431] width 83 height 83
